Goal: Find specific page/section: Find specific page/section

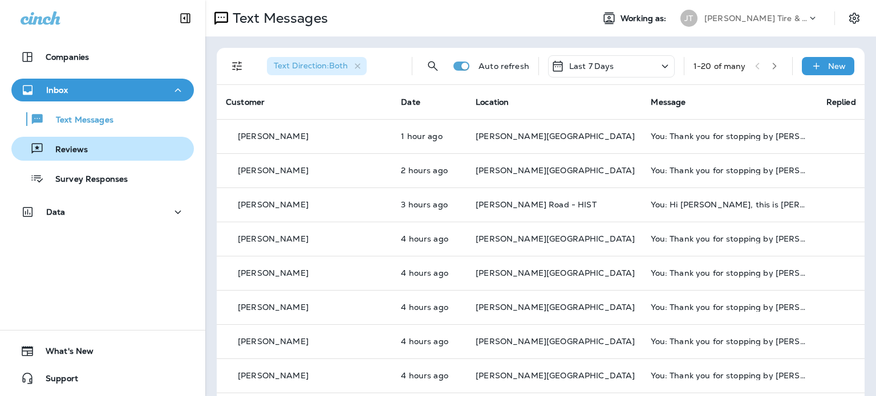
click at [141, 147] on div "Reviews" at bounding box center [102, 148] width 173 height 17
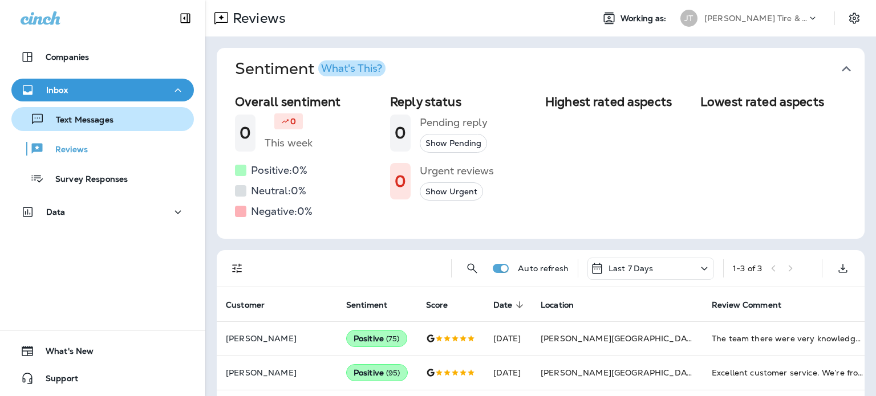
click at [145, 124] on div "Text Messages" at bounding box center [102, 119] width 173 height 17
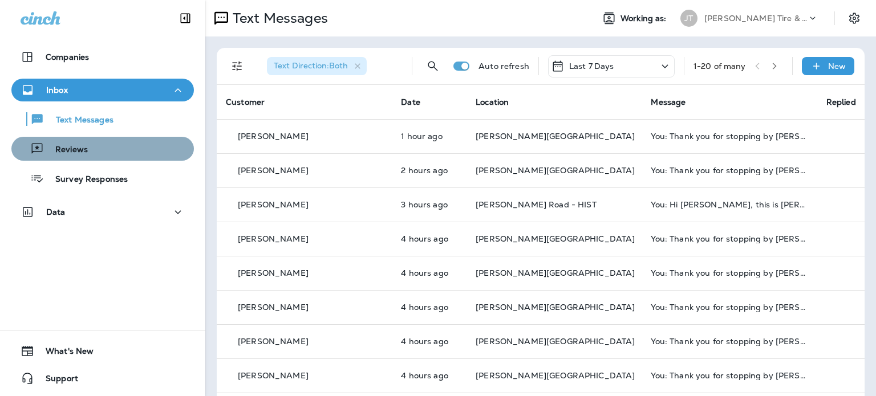
click at [142, 137] on button "Reviews" at bounding box center [102, 149] width 182 height 24
